Goal: Information Seeking & Learning: Learn about a topic

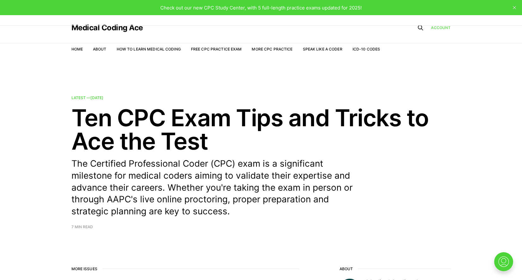
click at [435, 27] on link "Account" at bounding box center [441, 28] width 20 height 6
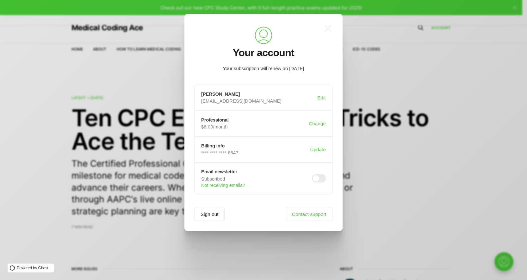
click at [21, 149] on div ".a{fill:none;stroke:currentColor;stroke-linecap:round;stroke-linejoin:round;str…" at bounding box center [268, 140] width 536 height 280
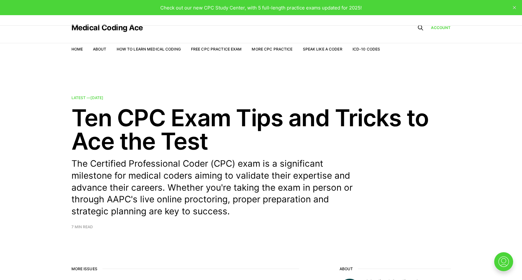
click at [227, 46] on li "Free CPC Practice Exam" at bounding box center [216, 49] width 51 height 6
click at [225, 48] on link "Free CPC Practice Exam" at bounding box center [216, 49] width 51 height 5
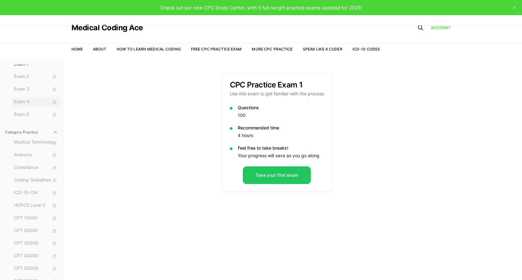
scroll to position [50, 0]
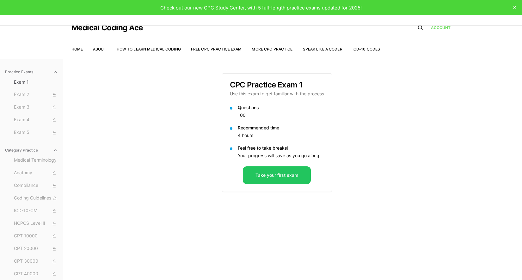
click at [436, 27] on link "Account" at bounding box center [441, 28] width 20 height 6
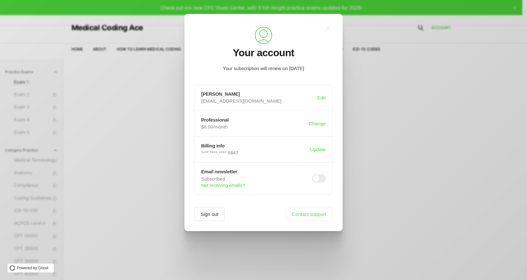
click at [215, 216] on button "Sign out" at bounding box center [209, 214] width 30 height 14
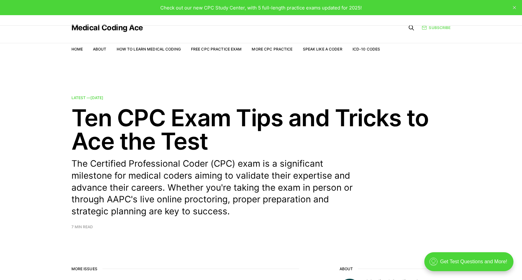
click at [442, 26] on link "Subscribe" at bounding box center [436, 28] width 29 height 6
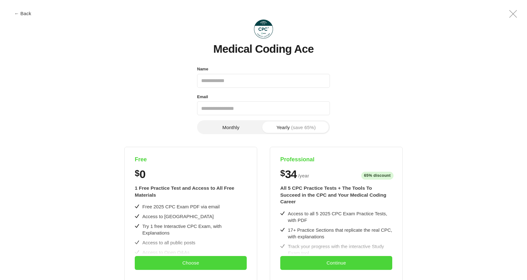
scroll to position [174, 0]
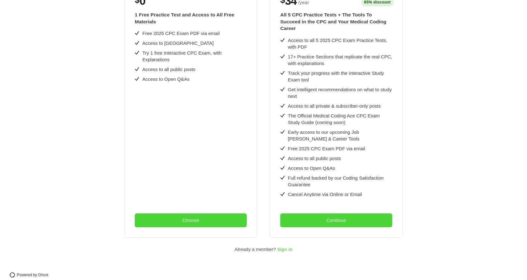
click at [284, 247] on span "Sign in" at bounding box center [284, 249] width 15 height 5
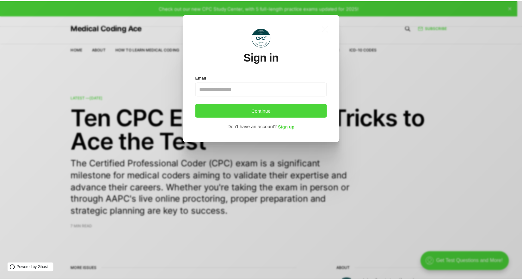
scroll to position [0, 0]
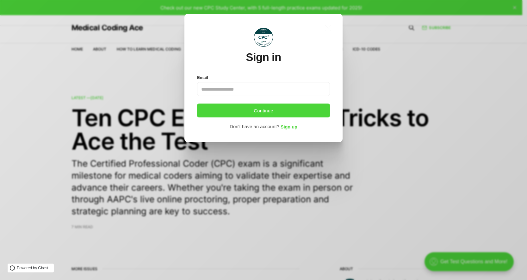
click at [241, 88] on input "Email" at bounding box center [263, 89] width 133 height 14
type input "**********"
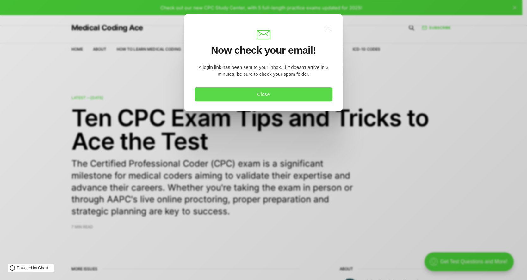
click at [235, 95] on button "Close" at bounding box center [263, 95] width 138 height 14
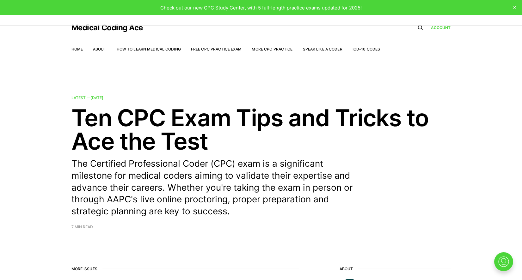
click at [198, 52] on nav "Home About How to Learn Medical Coding Free CPC Practice Exam More CPC Practice…" at bounding box center [225, 49] width 309 height 18
click at [200, 51] on link "Free CPC Practice Exam" at bounding box center [216, 49] width 51 height 5
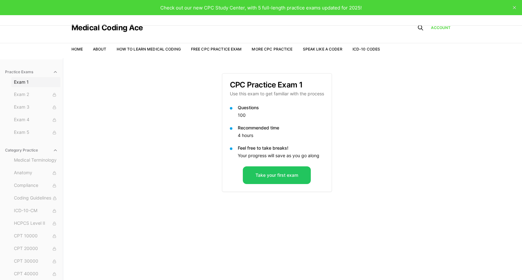
click at [28, 81] on span "Exam 1" at bounding box center [36, 82] width 44 height 6
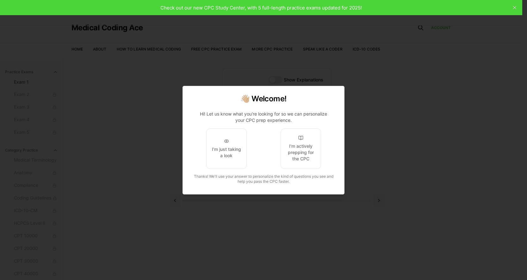
click at [110, 89] on div at bounding box center [263, 140] width 527 height 280
